Goal: Navigation & Orientation: Find specific page/section

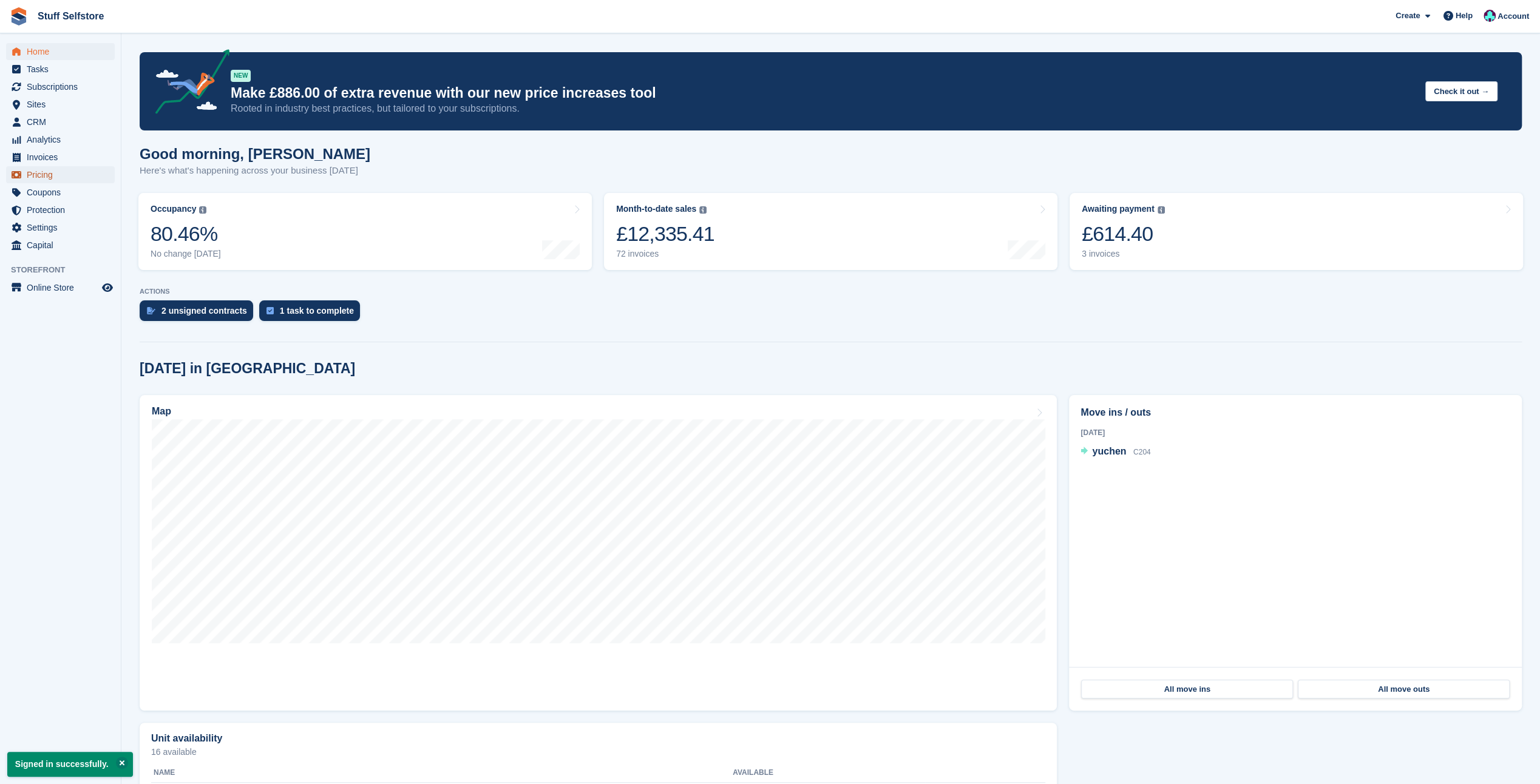
click at [37, 173] on span "Pricing" at bounding box center [63, 175] width 73 height 17
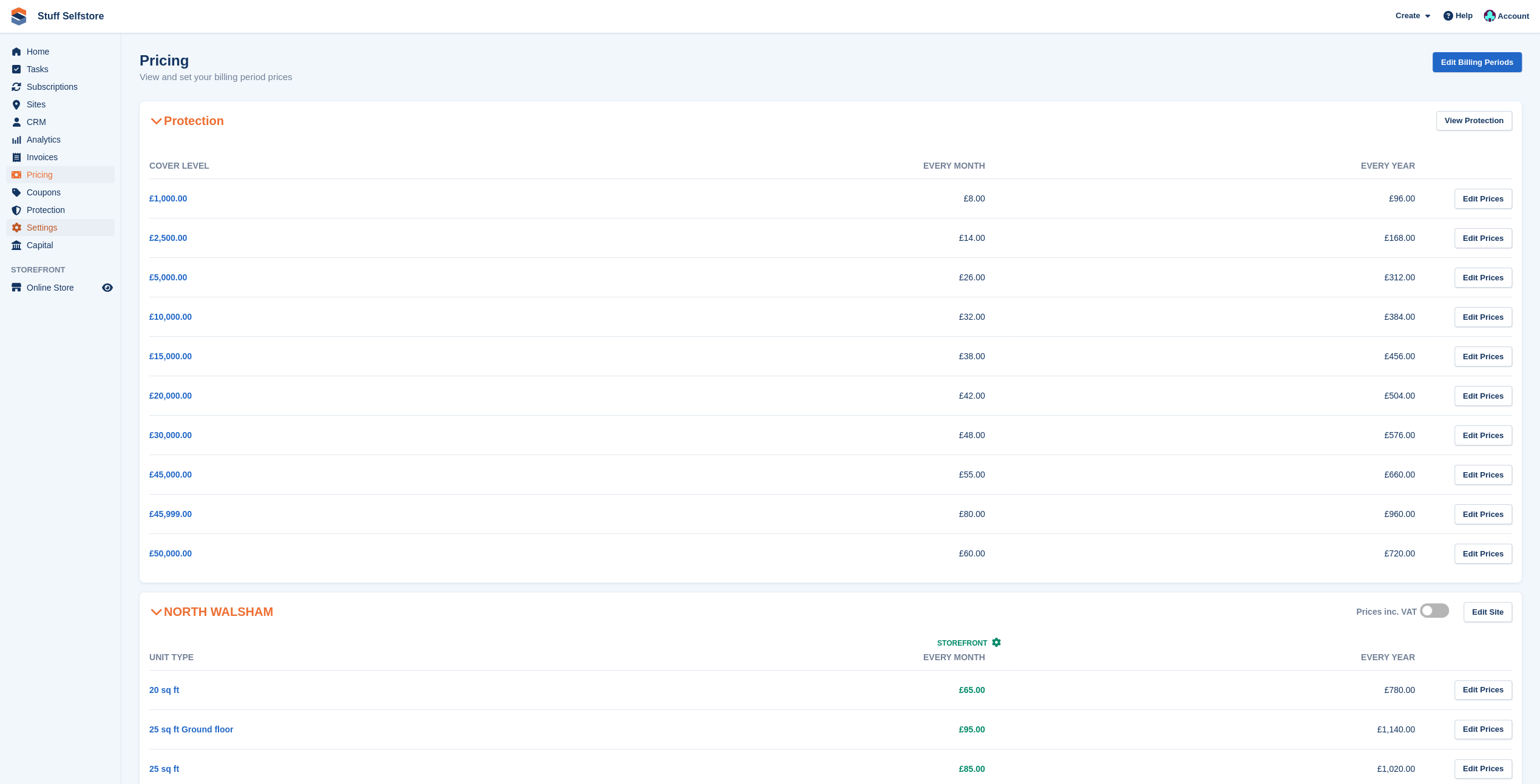
click at [34, 230] on span "Settings" at bounding box center [63, 228] width 73 height 17
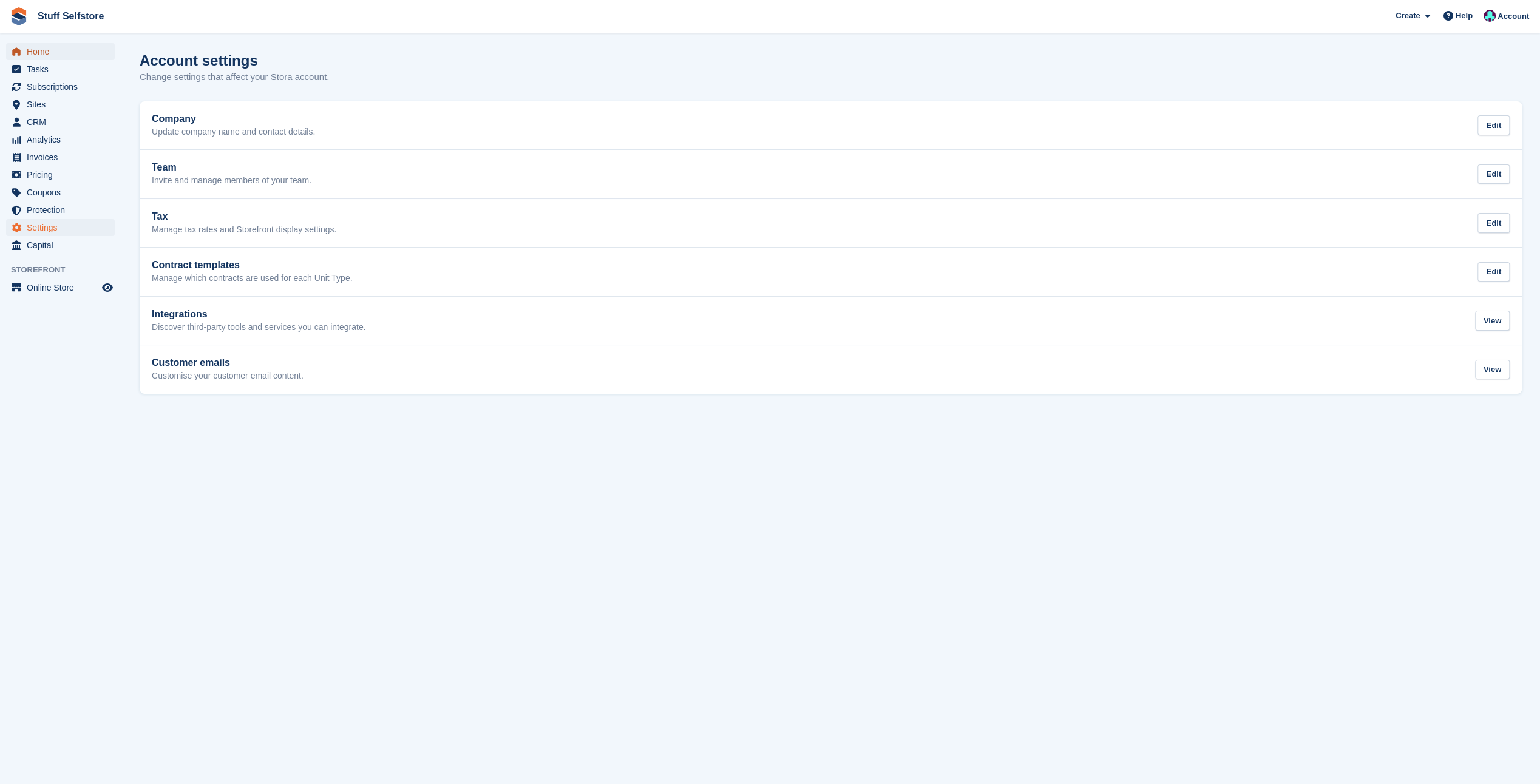
click at [42, 54] on span "Home" at bounding box center [63, 52] width 73 height 17
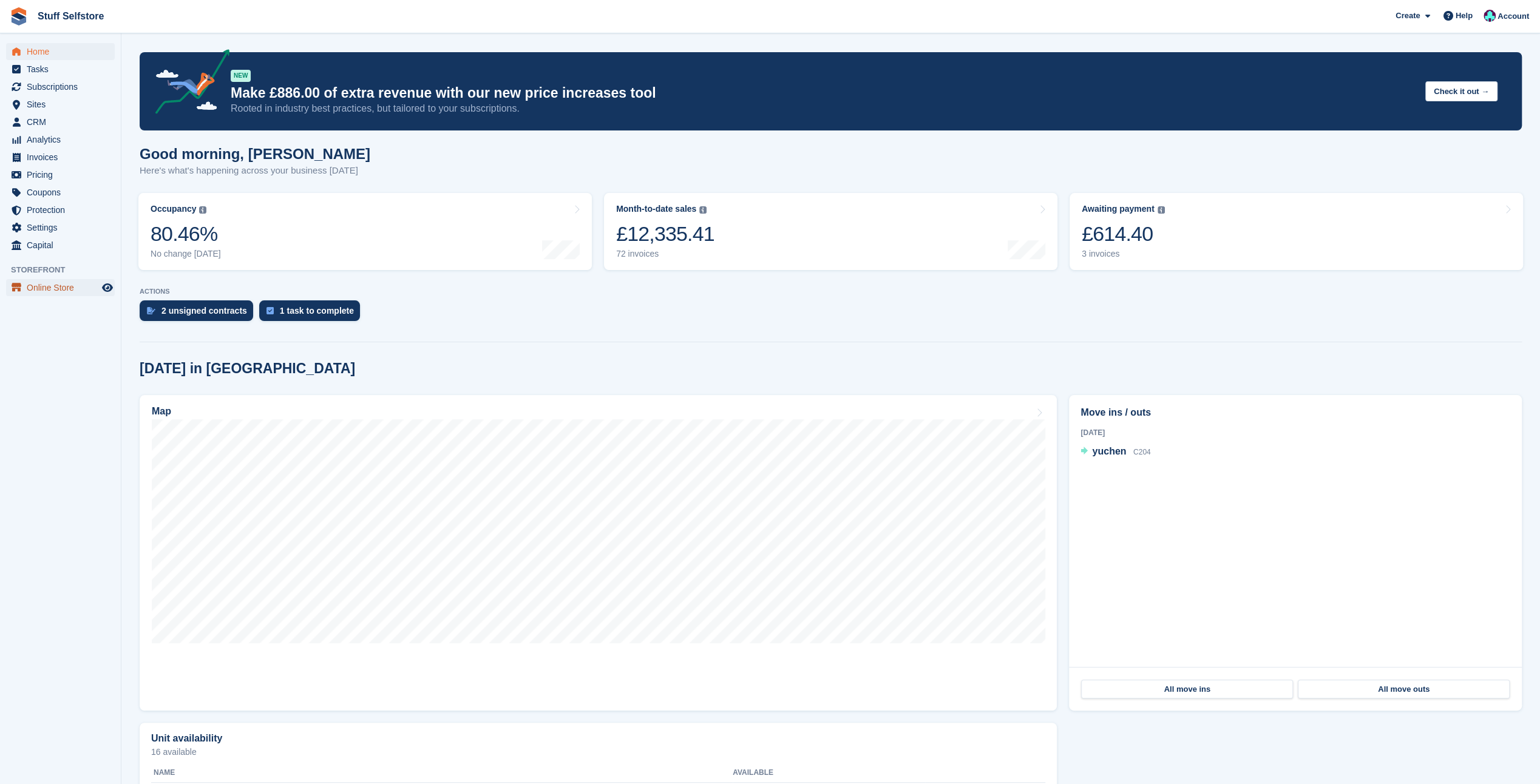
click at [50, 289] on span "Online Store" at bounding box center [63, 288] width 73 height 17
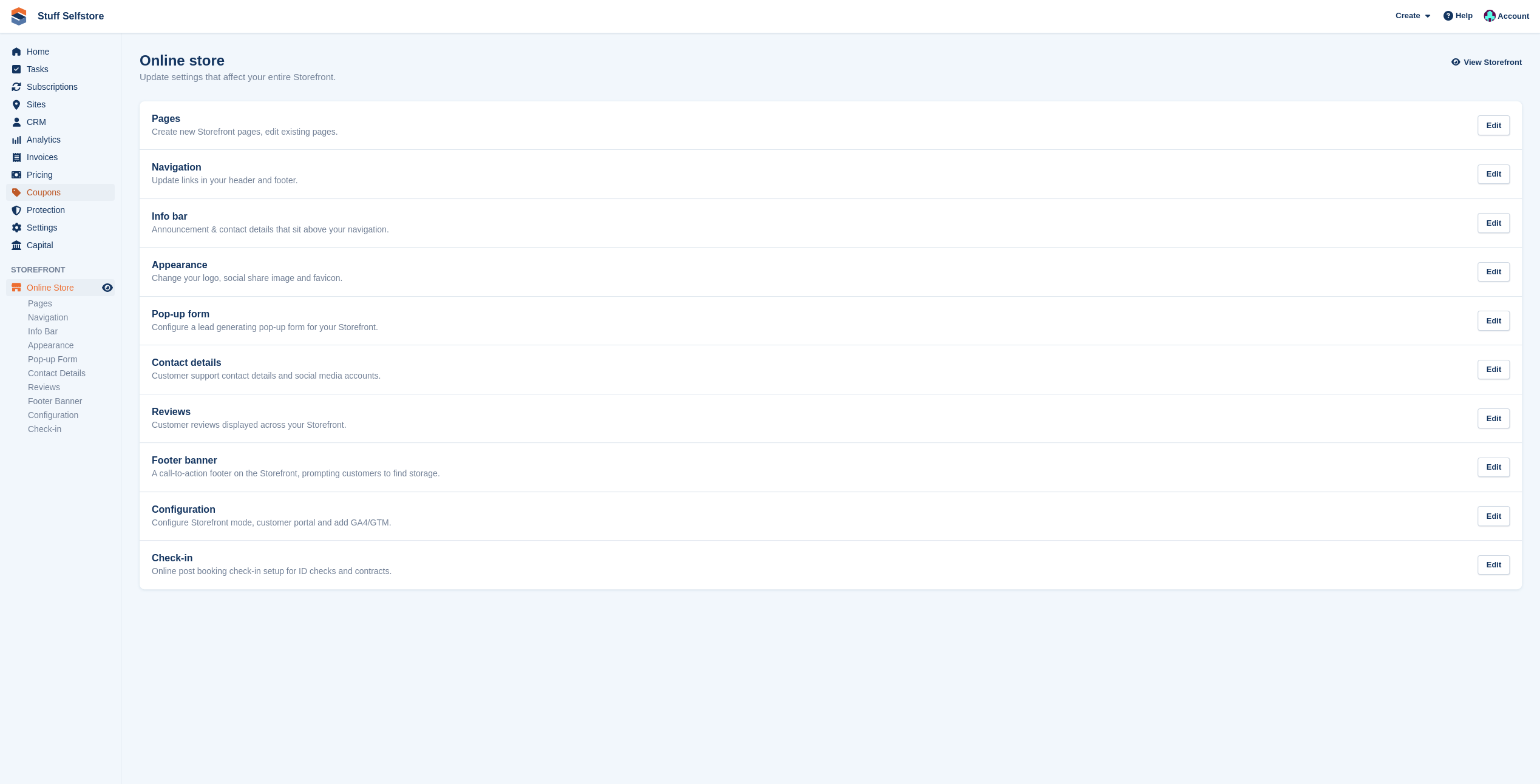
click at [39, 194] on span "Coupons" at bounding box center [63, 192] width 73 height 17
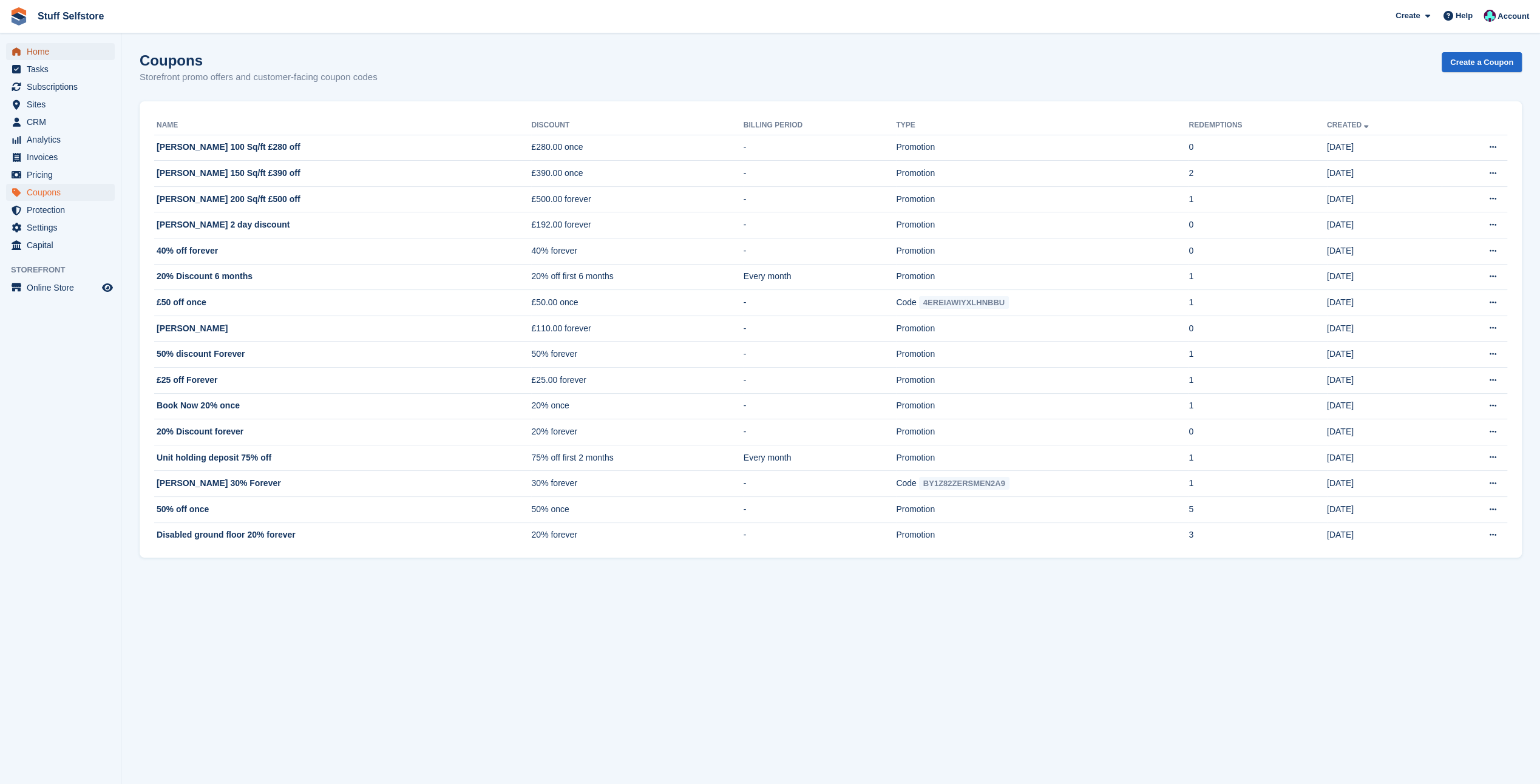
click at [41, 54] on span "Home" at bounding box center [63, 52] width 73 height 17
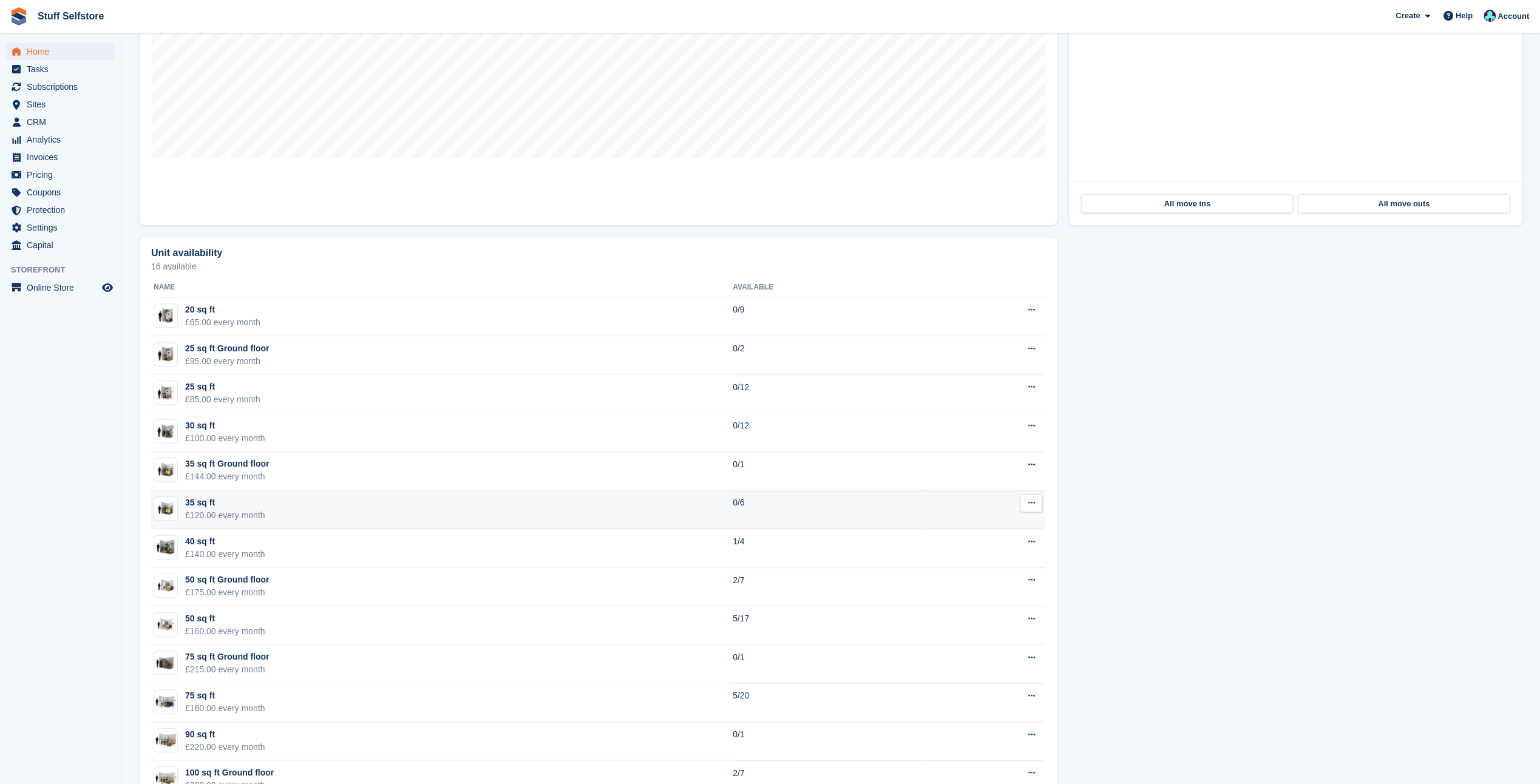
scroll to position [717, 0]
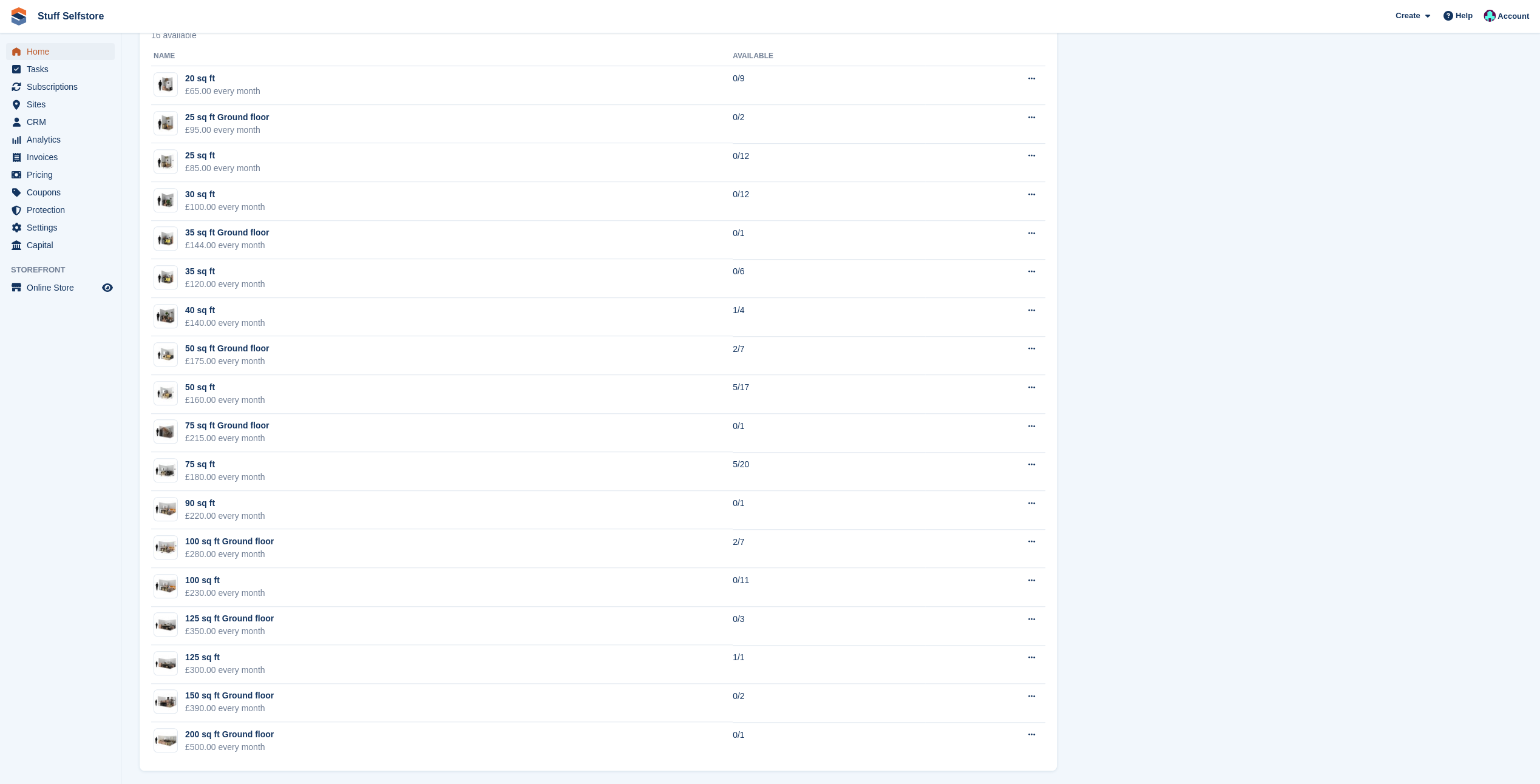
click at [53, 53] on span "Home" at bounding box center [63, 52] width 73 height 17
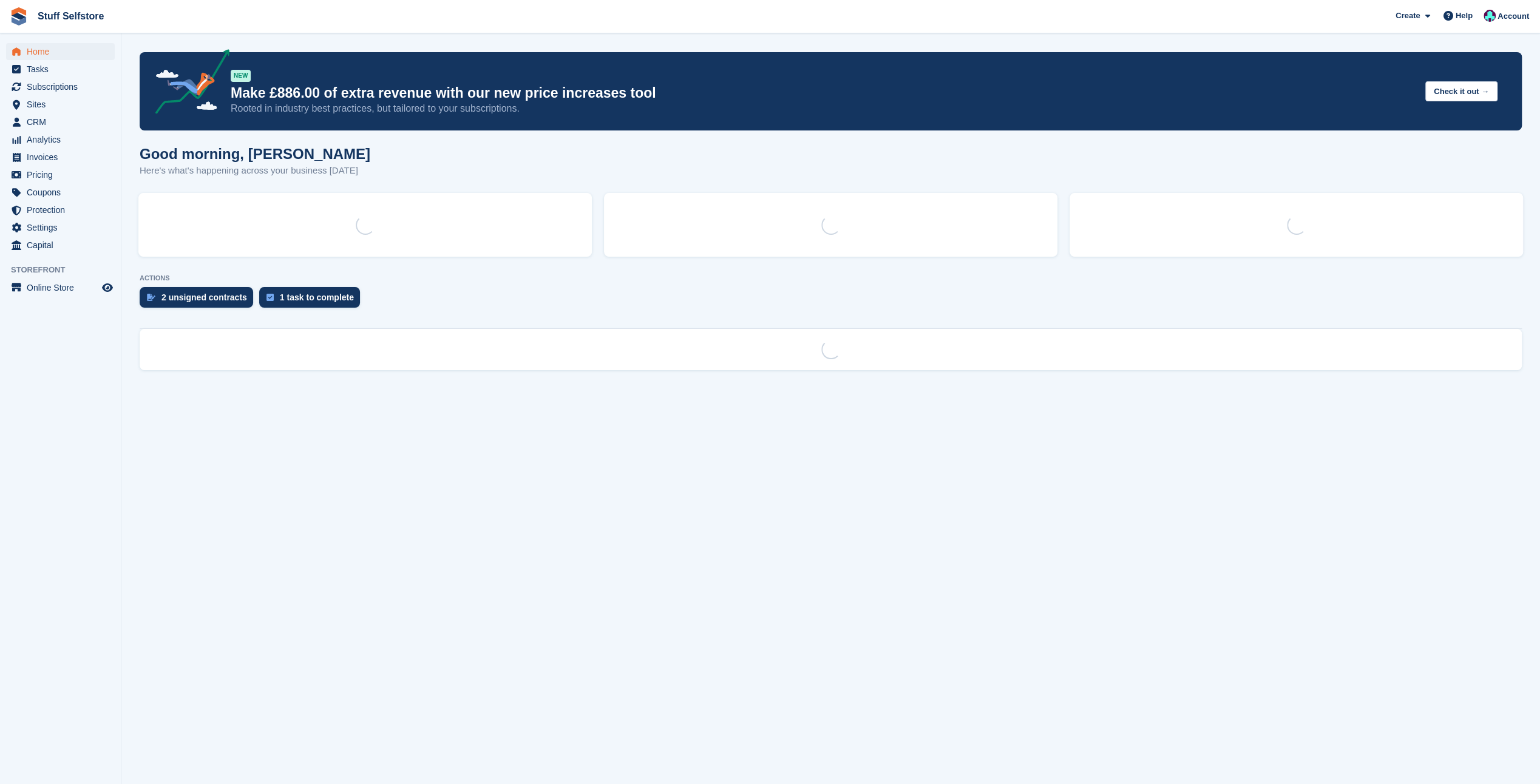
scroll to position [0, 0]
